Goal: Communication & Community: Answer question/provide support

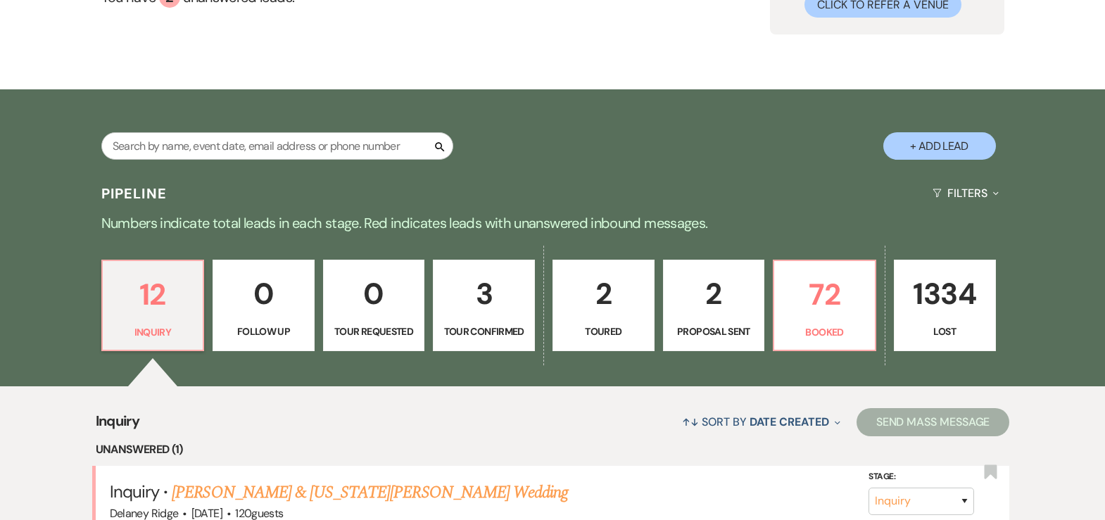
scroll to position [295, 0]
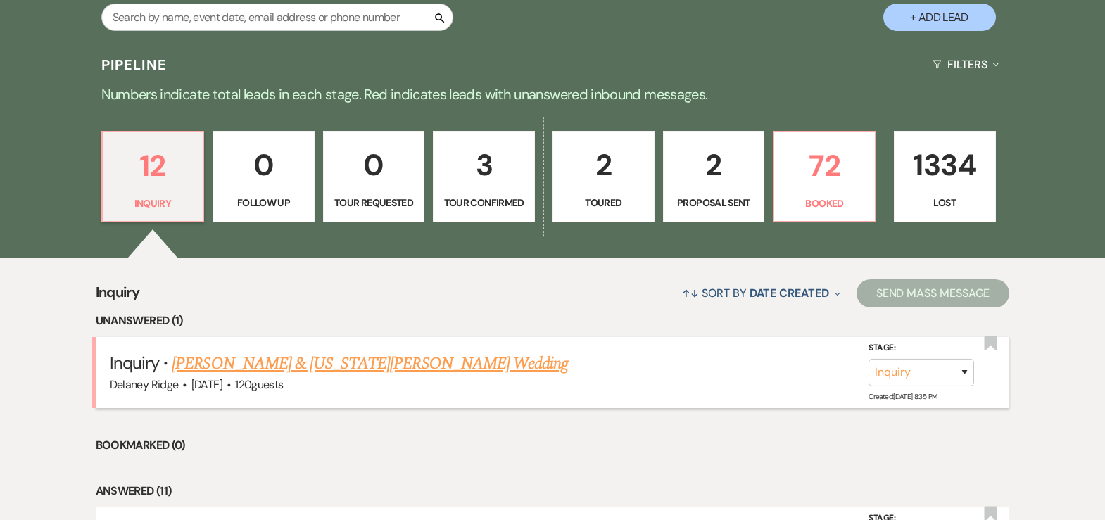
click at [319, 361] on link "[PERSON_NAME] & [US_STATE][PERSON_NAME] Wedding" at bounding box center [370, 363] width 396 height 25
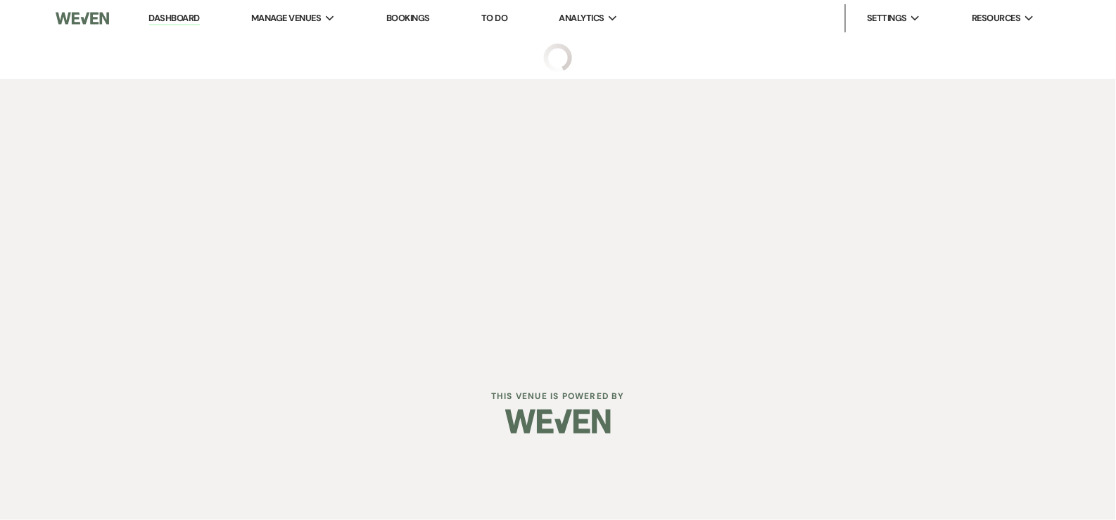
select select "5"
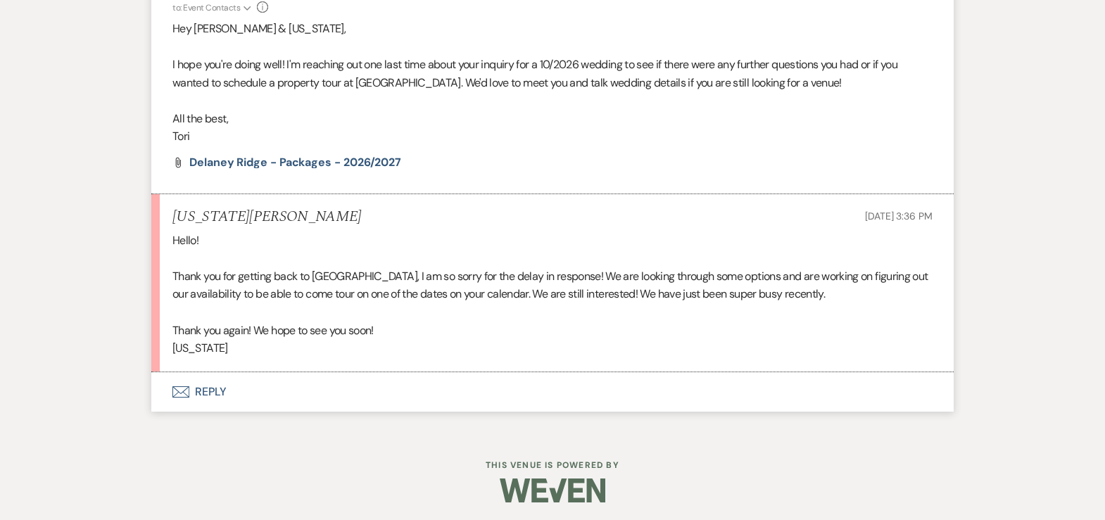
scroll to position [1644, 0]
click at [223, 395] on button "Envelope Reply" at bounding box center [552, 392] width 802 height 39
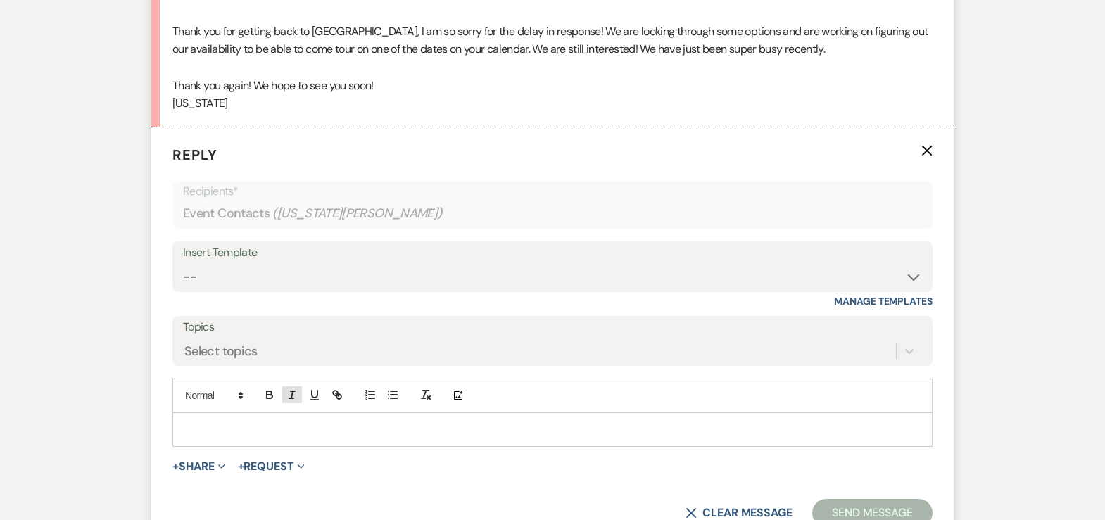
scroll to position [1900, 0]
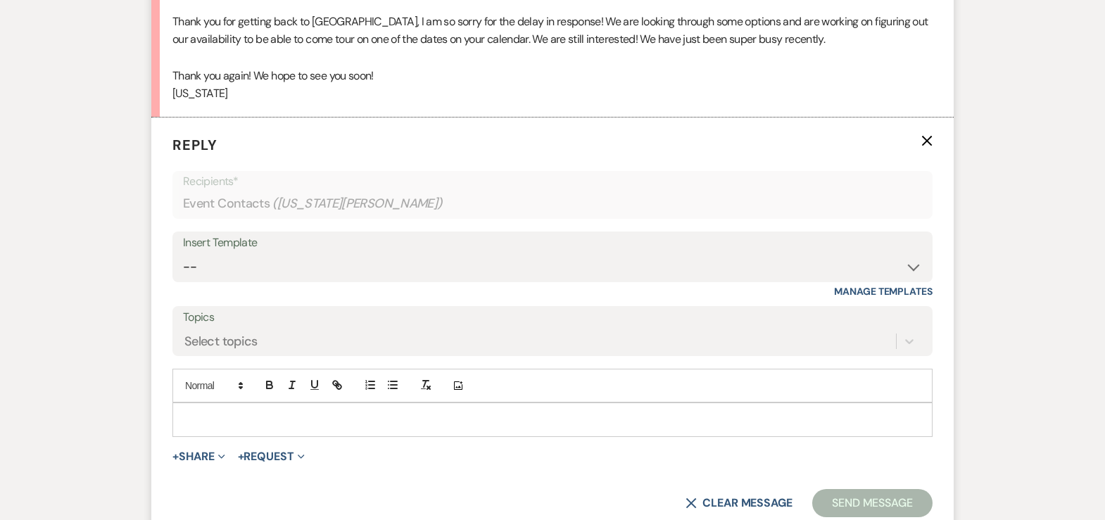
click at [303, 412] on p at bounding box center [552, 419] width 737 height 15
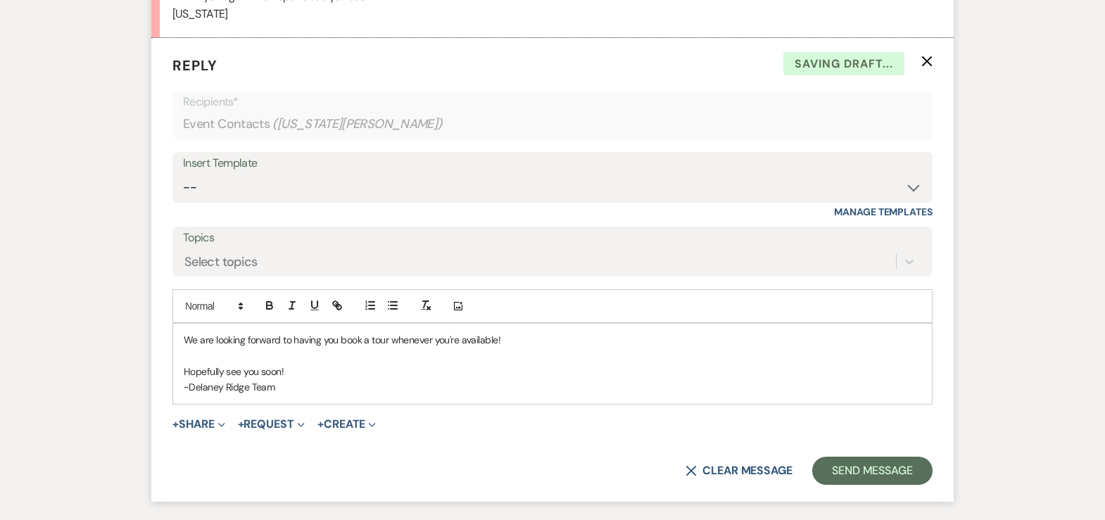
scroll to position [2085, 0]
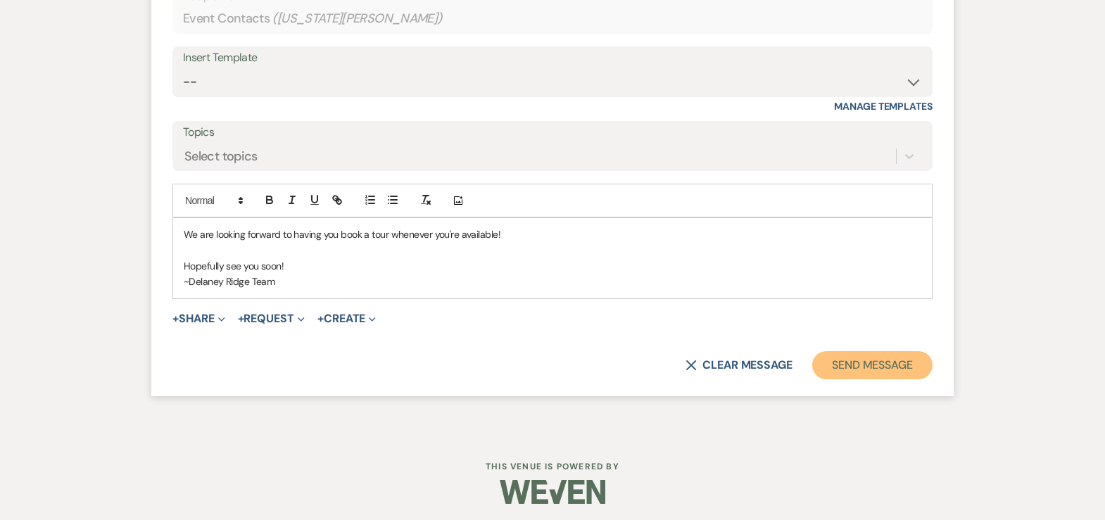
click at [859, 362] on button "Send Message" at bounding box center [872, 365] width 120 height 28
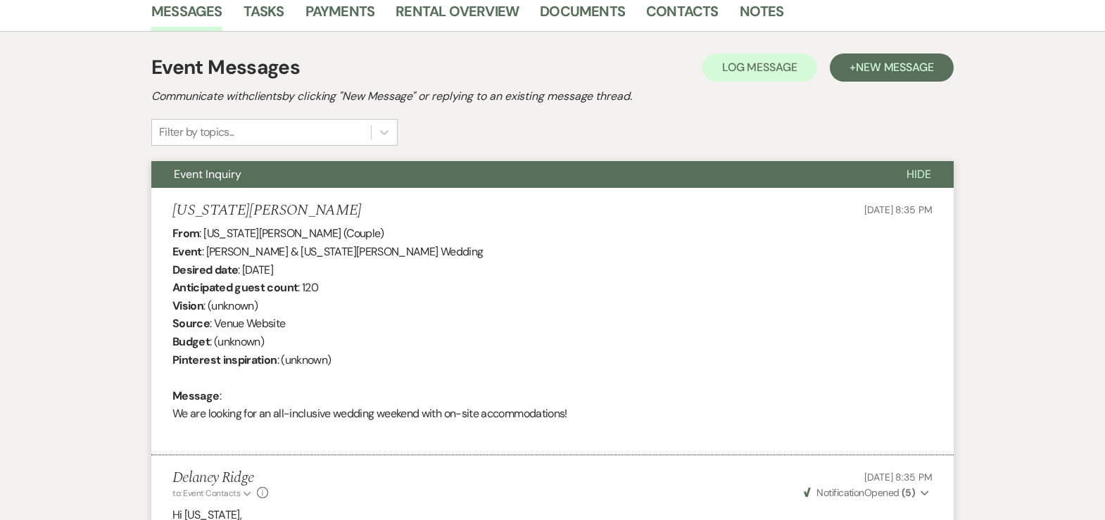
scroll to position [0, 0]
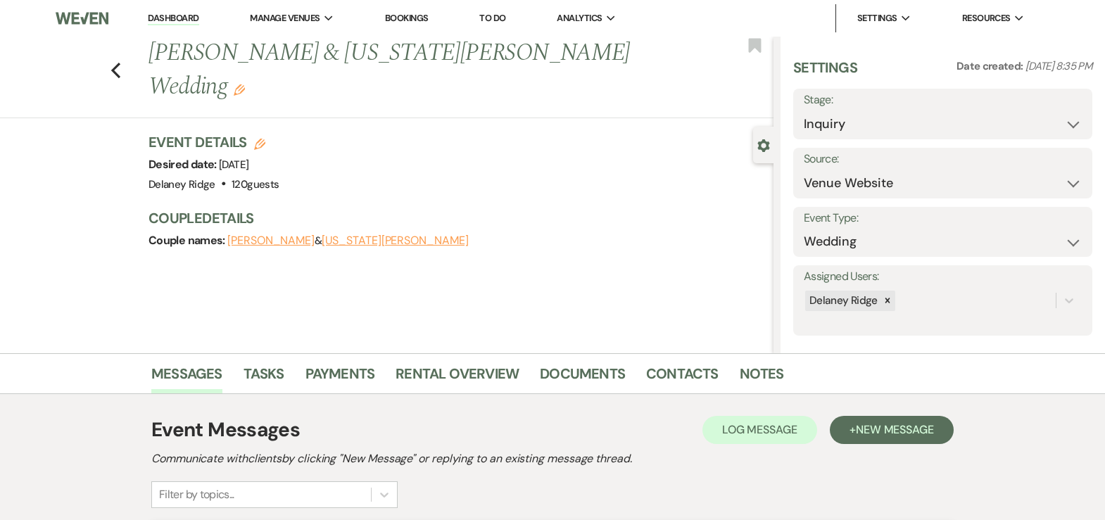
click at [171, 29] on li "Dashboard" at bounding box center [173, 18] width 65 height 28
click at [190, 14] on link "Dashboard" at bounding box center [173, 18] width 51 height 13
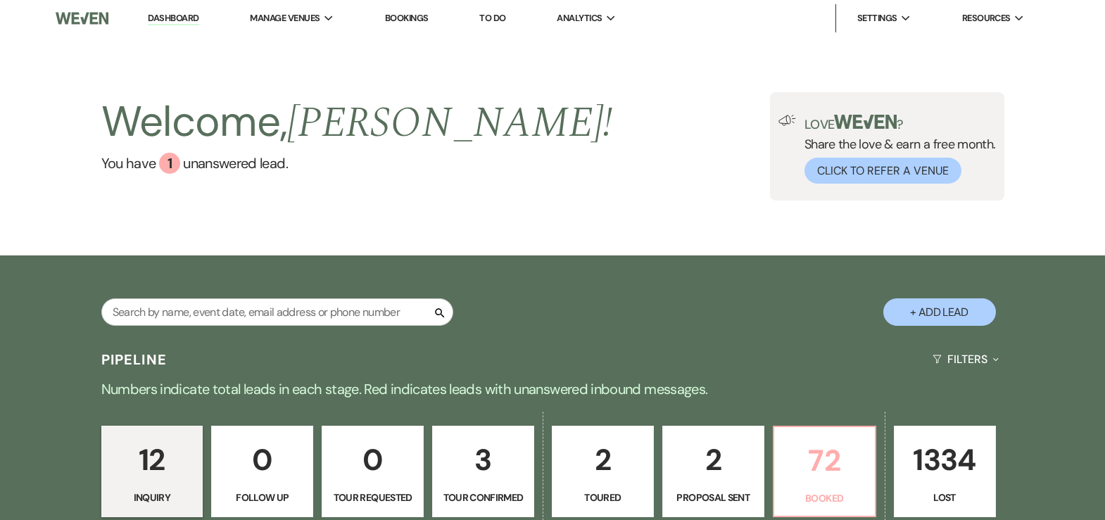
click at [804, 449] on p "72" at bounding box center [824, 460] width 84 height 47
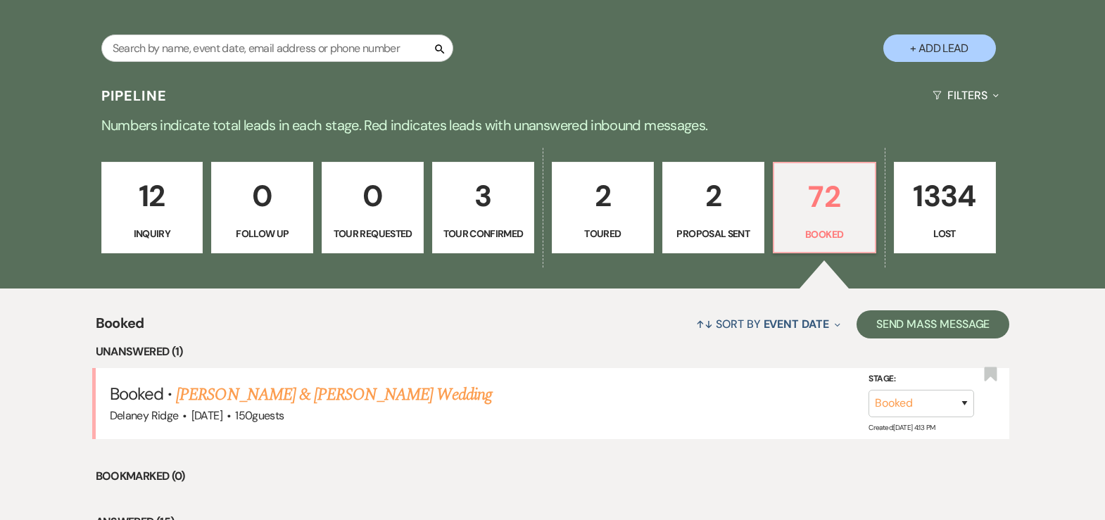
scroll to position [339, 0]
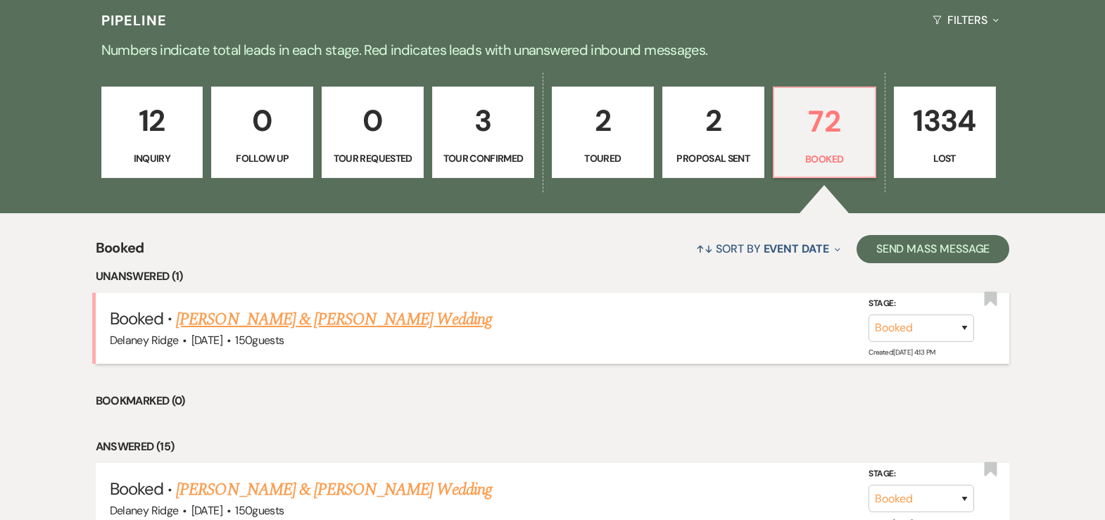
click at [379, 311] on link "[PERSON_NAME] & [PERSON_NAME] Wedding" at bounding box center [333, 319] width 315 height 25
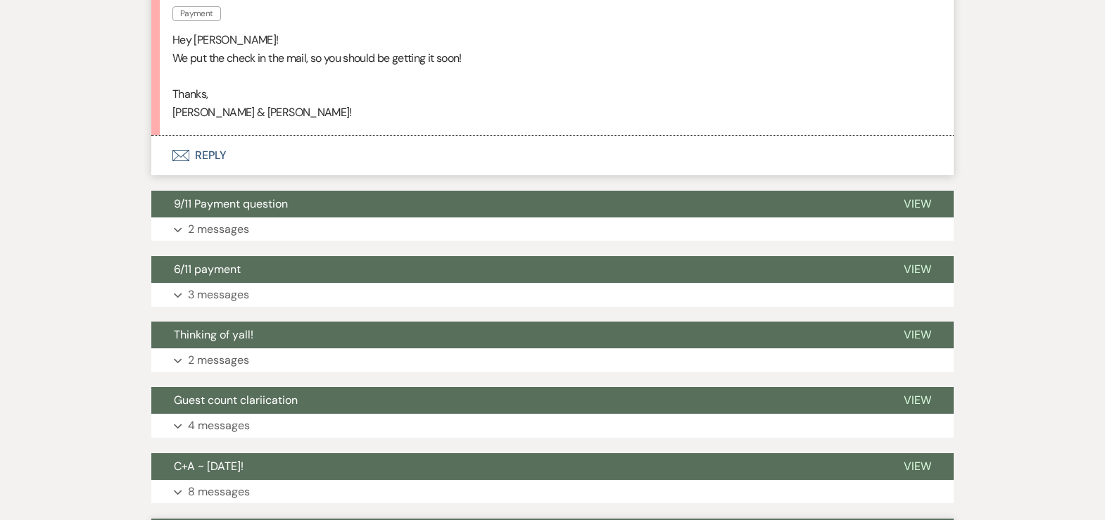
scroll to position [388, 0]
